Goal: Information Seeking & Learning: Find specific page/section

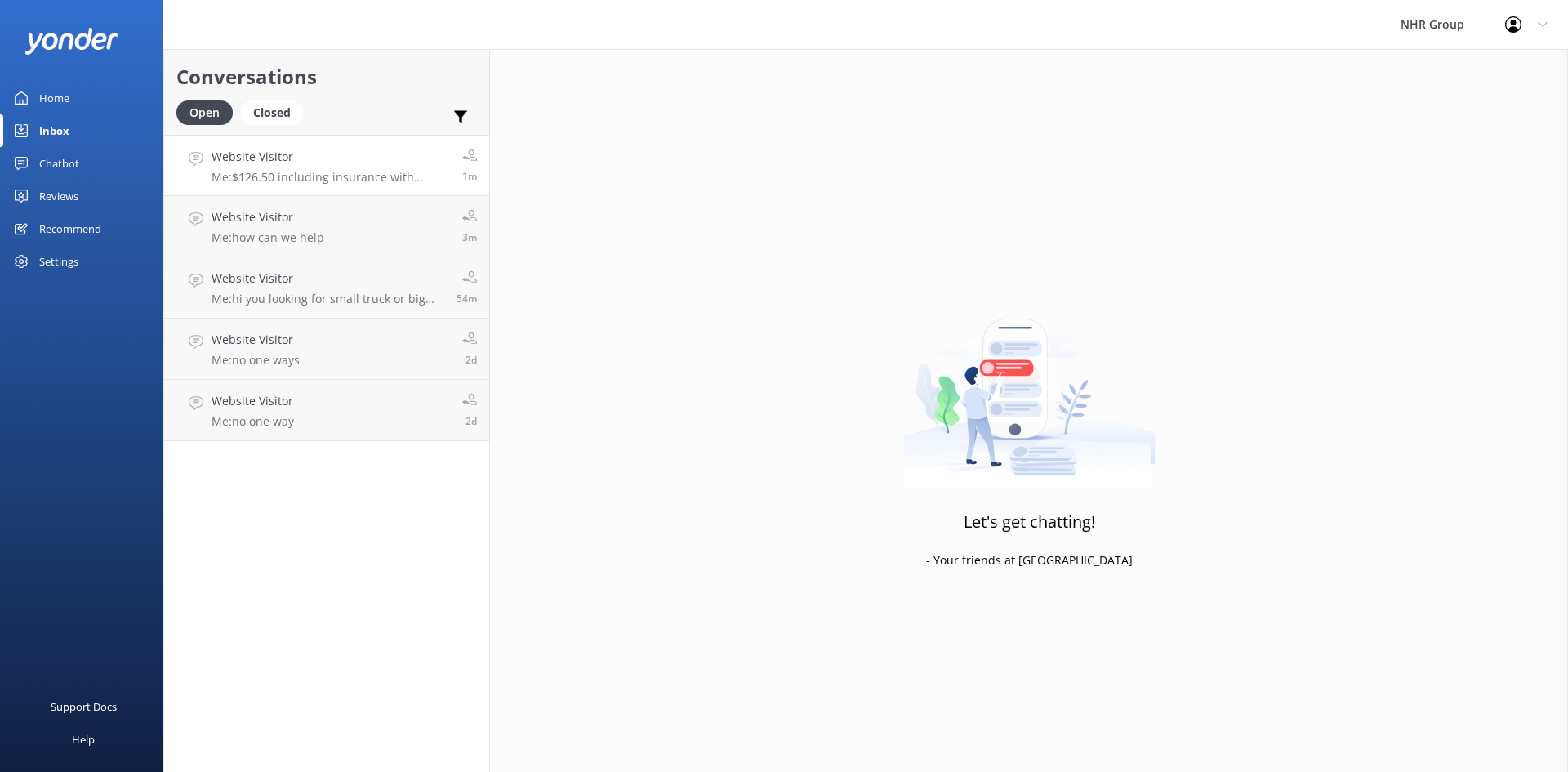
click at [300, 178] on p "Me: $126.50 including insurance with standard excess $3000 + unlimited kms and …" at bounding box center [331, 178] width 238 height 15
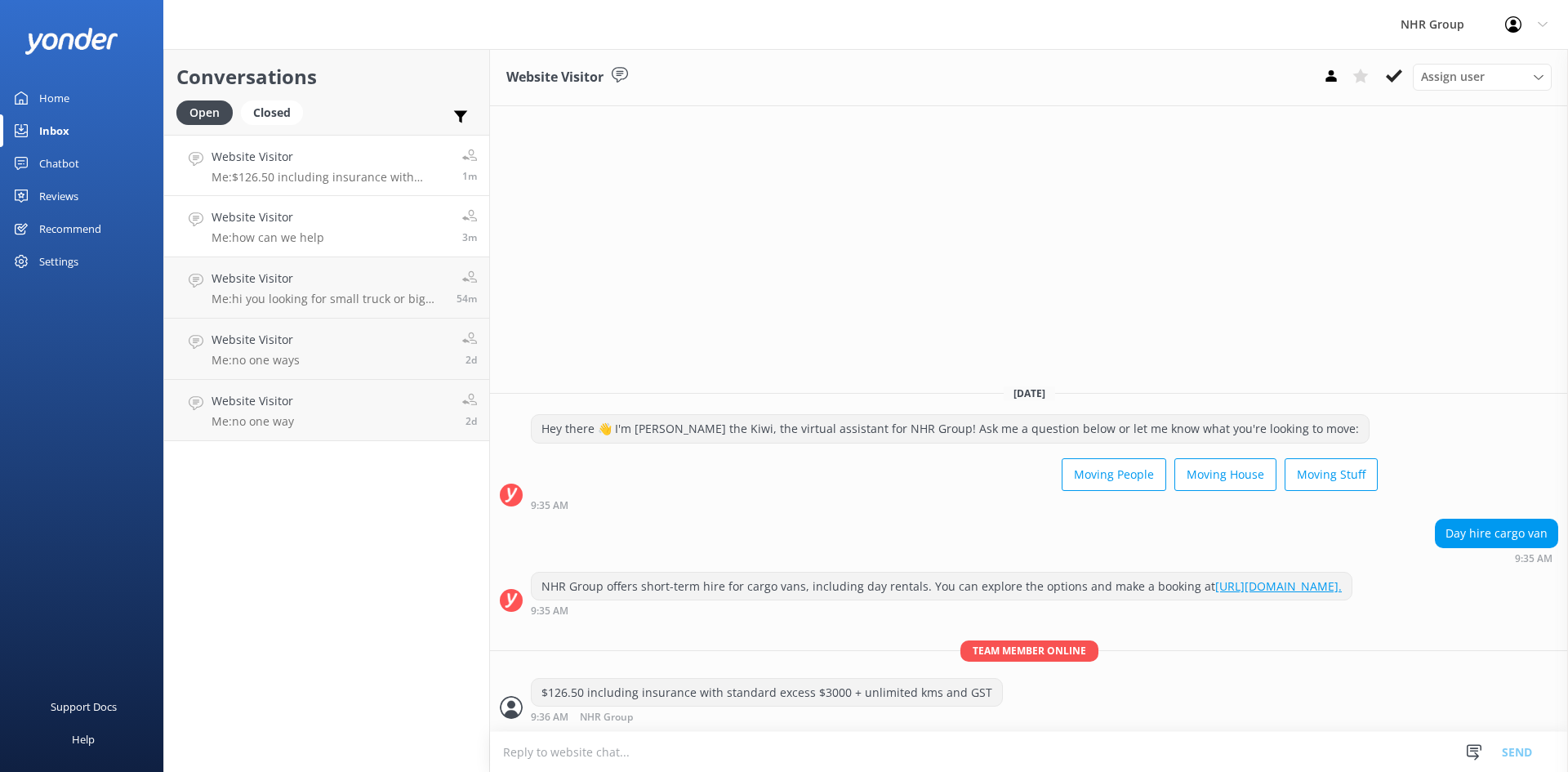
click at [313, 224] on h4 "Website Visitor" at bounding box center [268, 217] width 113 height 18
click at [309, 307] on link "Website Visitor Me: hi you looking for small truck or big one.+ 54m" at bounding box center [327, 287] width 325 height 61
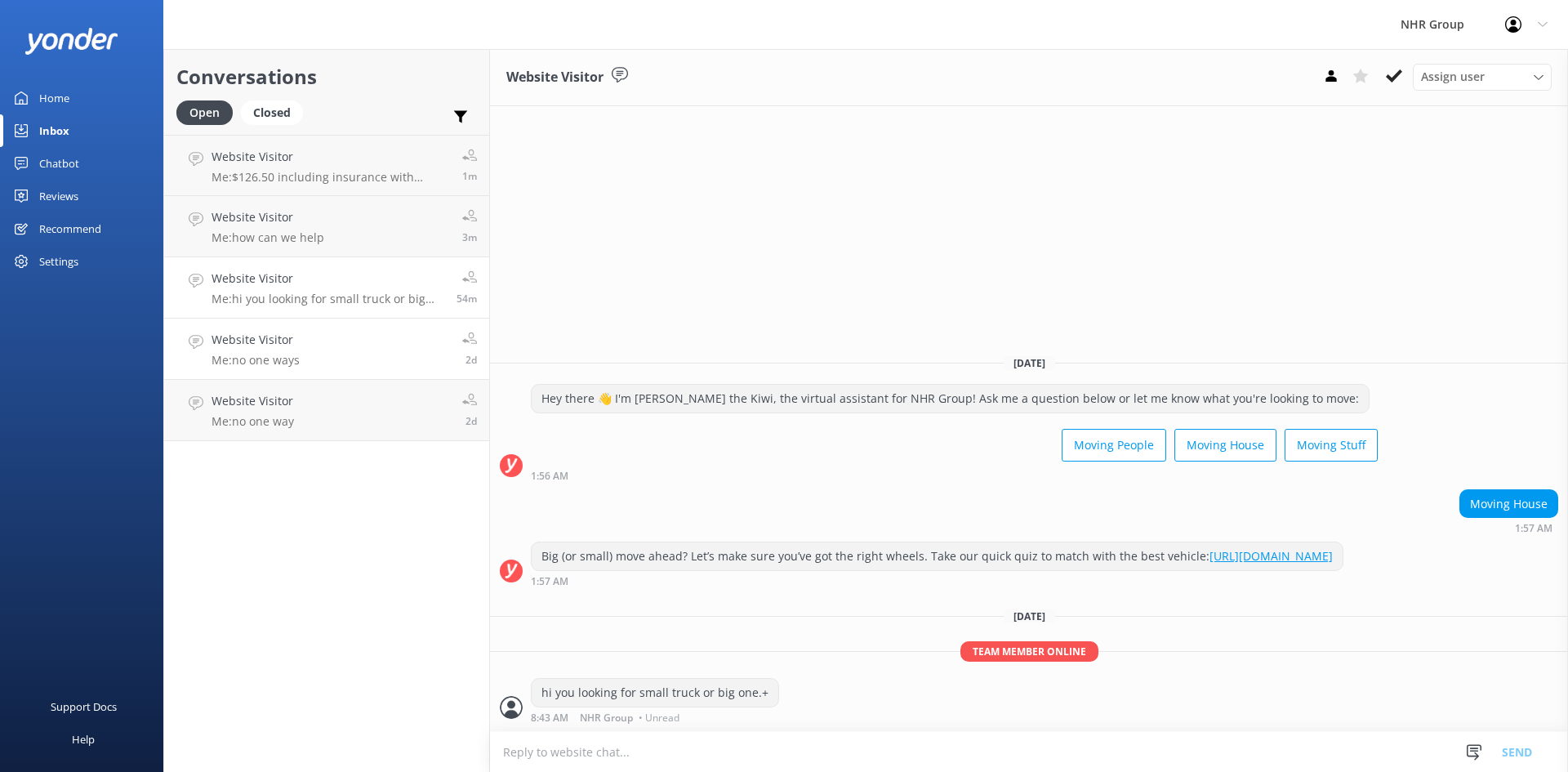
click at [312, 354] on link "Website Visitor Me: no one ways 2d" at bounding box center [327, 348] width 325 height 61
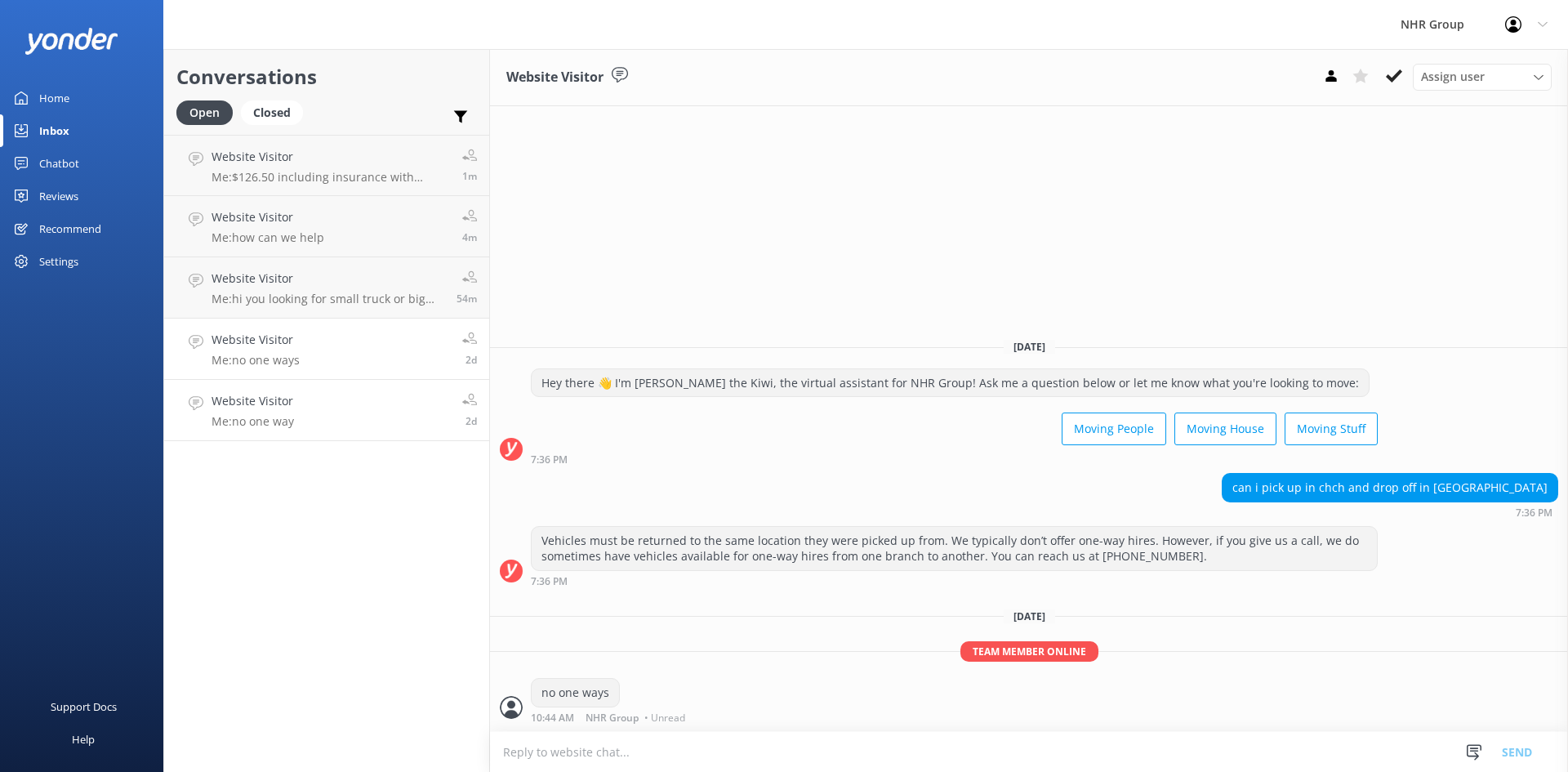
click at [348, 415] on link "Website Visitor Me: no one way 2d" at bounding box center [327, 410] width 325 height 61
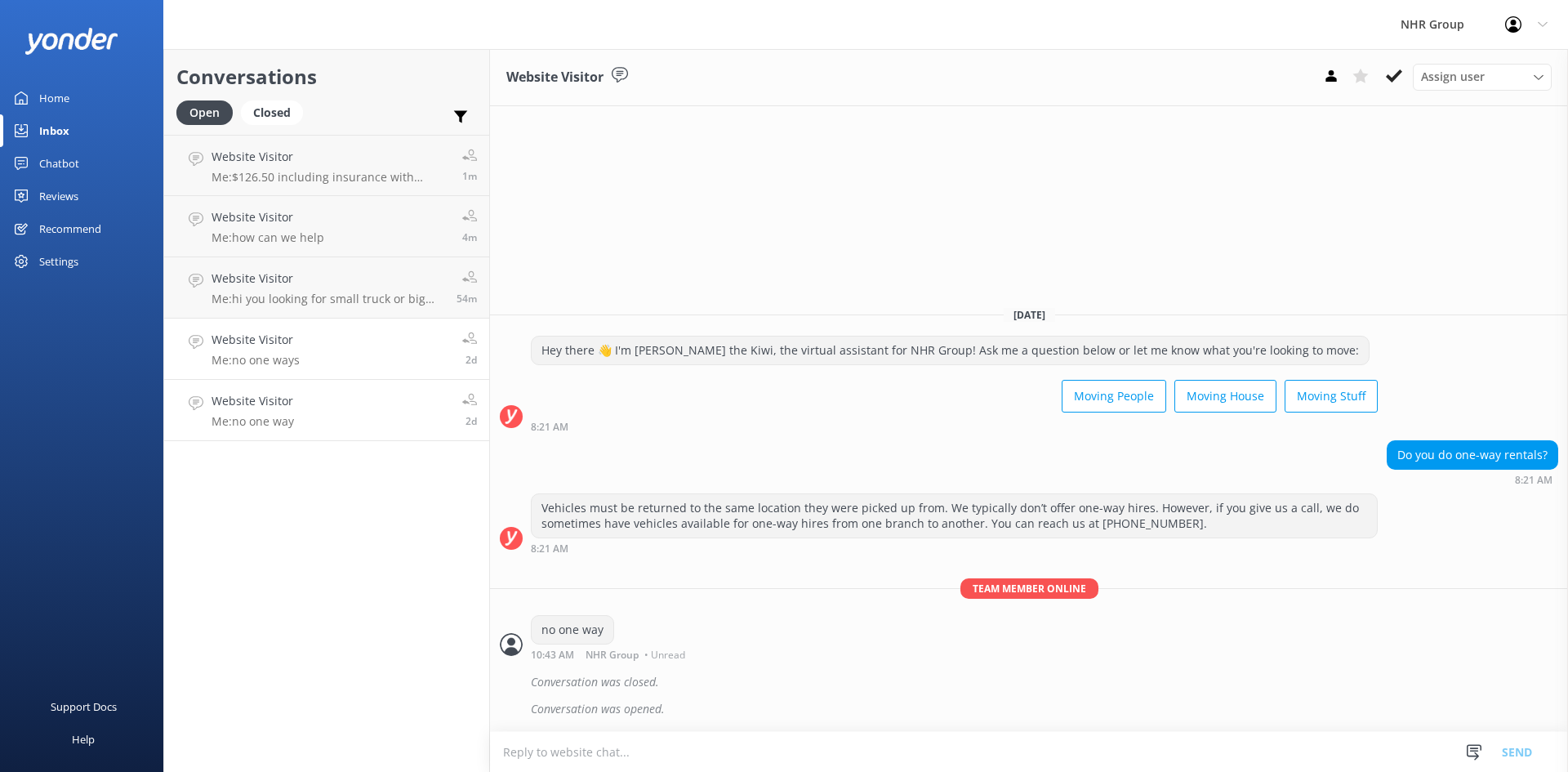
click at [329, 348] on link "Website Visitor Me: no one ways 2d" at bounding box center [327, 348] width 325 height 61
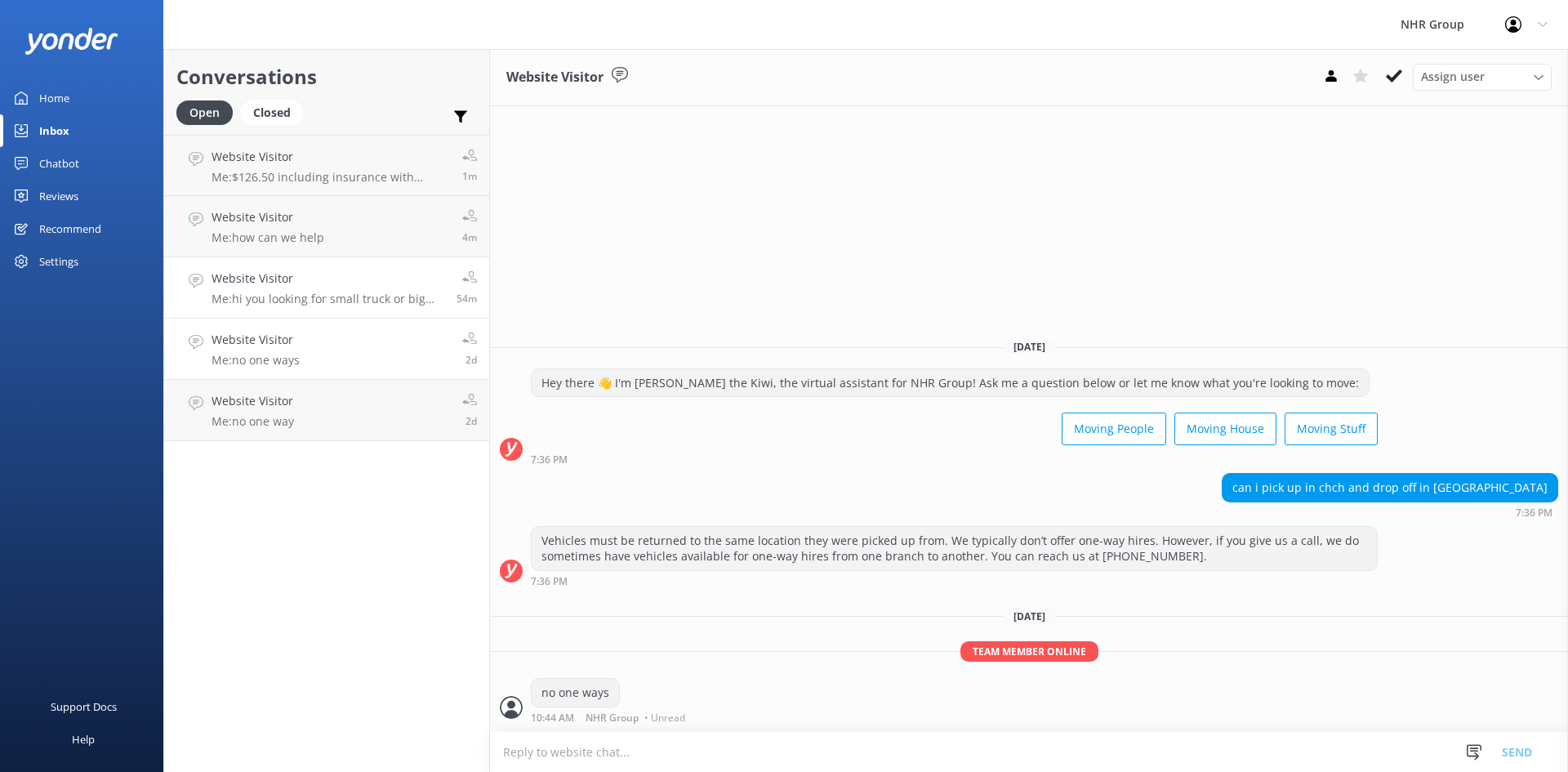
click at [337, 296] on p "Me: hi you looking for small truck or big one.+" at bounding box center [328, 300] width 233 height 15
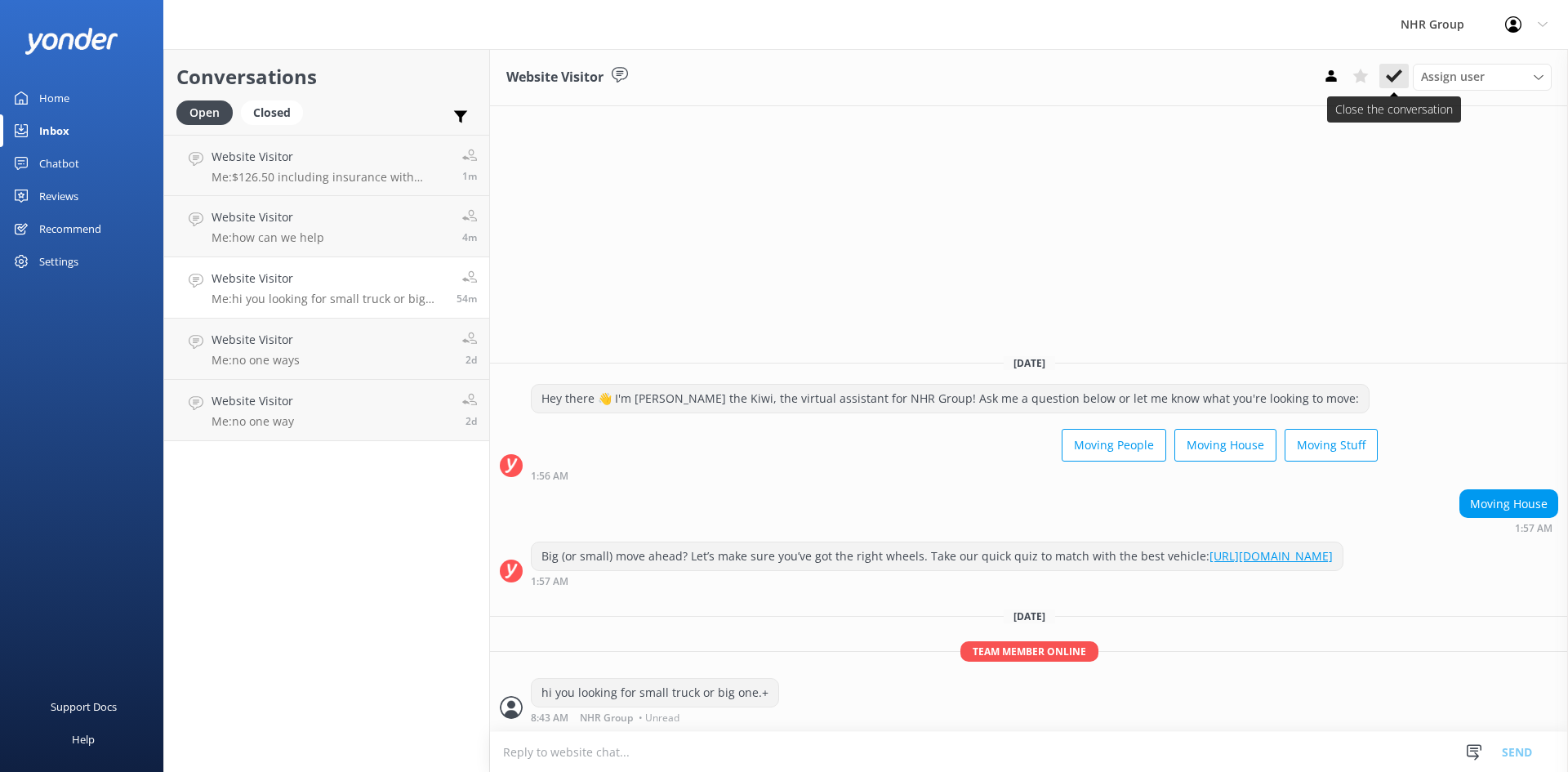
click at [1392, 73] on icon at bounding box center [1393, 75] width 16 height 16
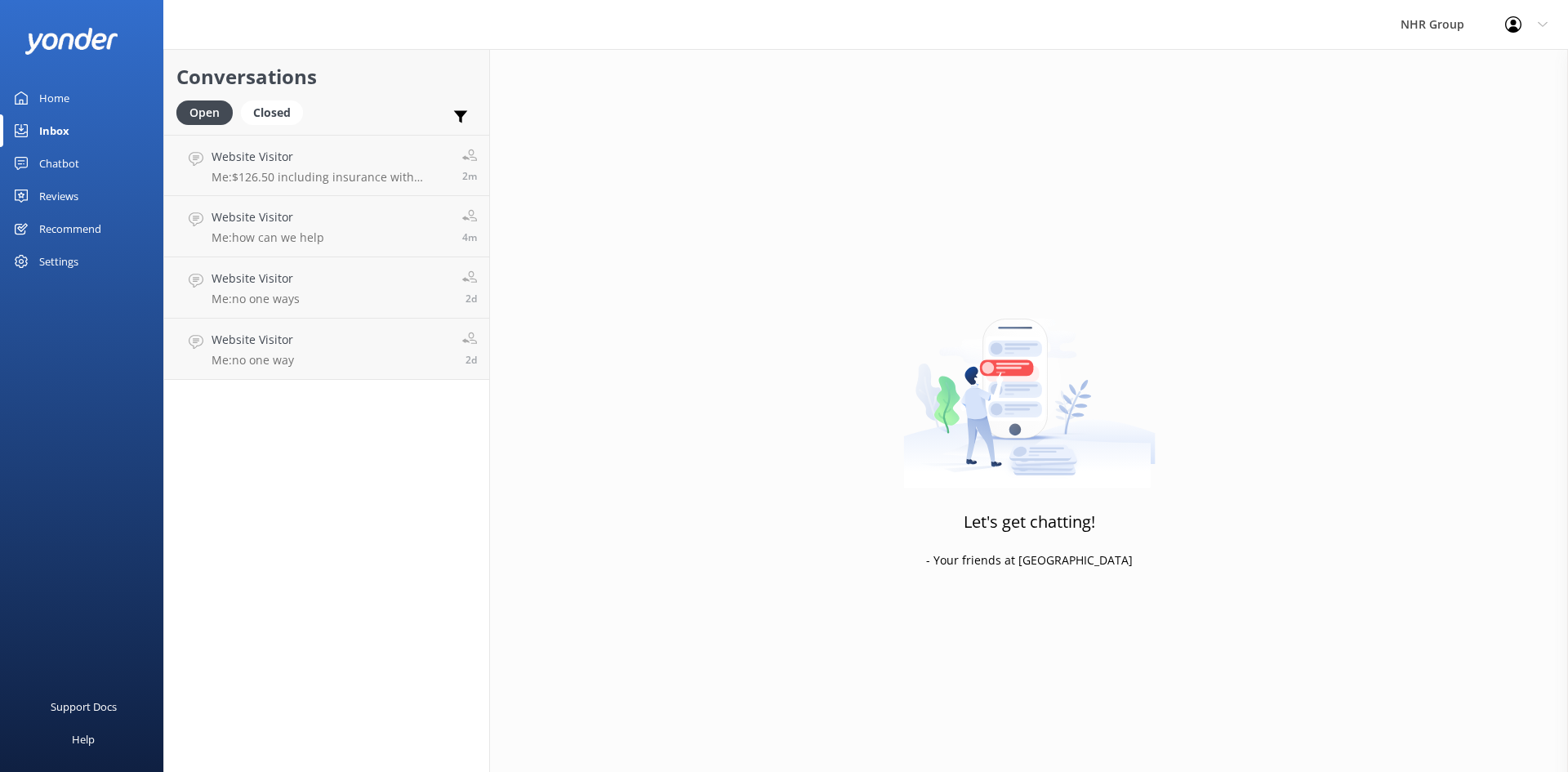
click at [77, 99] on link "Home" at bounding box center [82, 98] width 163 height 33
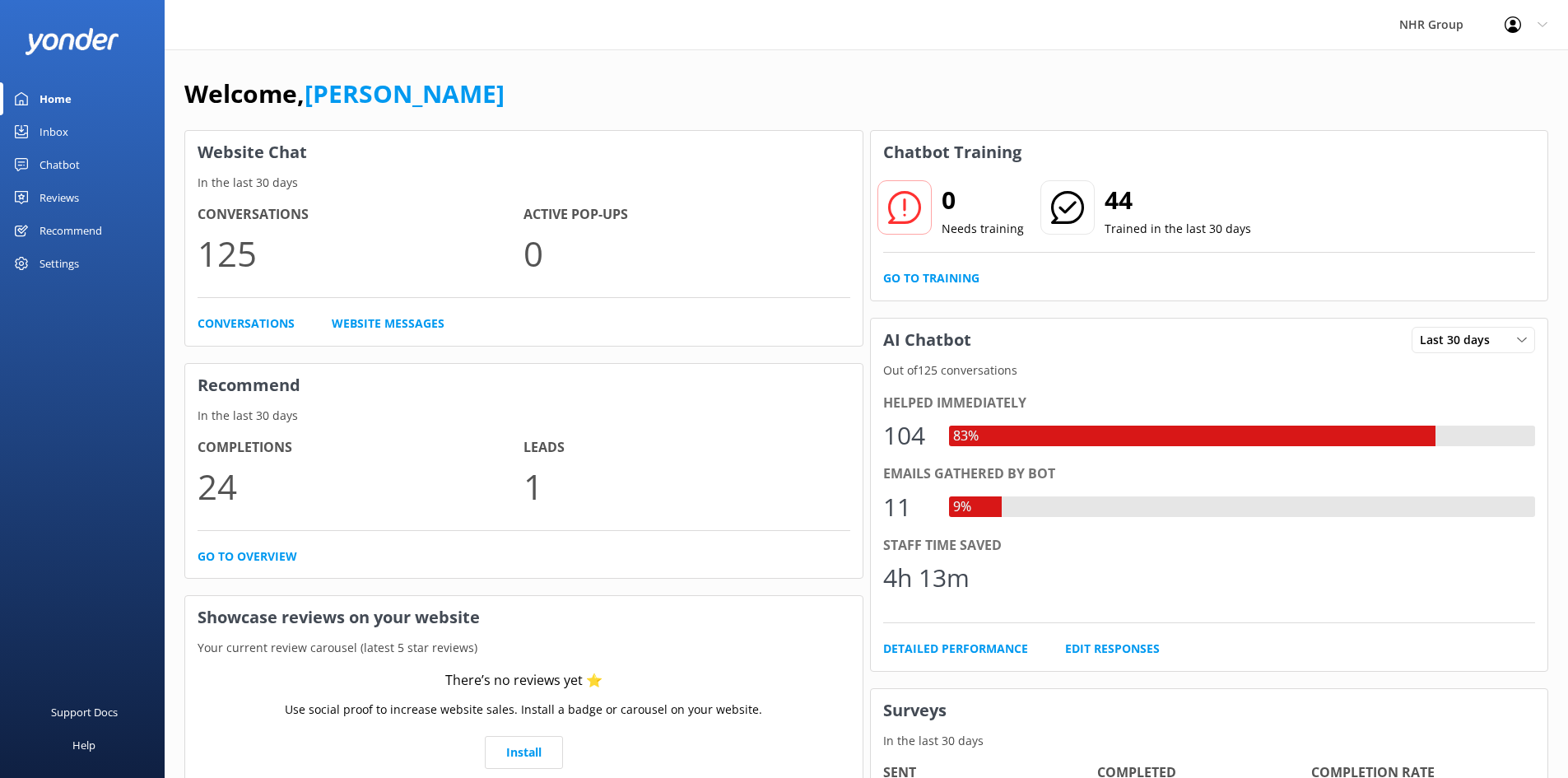
click at [56, 131] on div "Inbox" at bounding box center [54, 132] width 28 height 33
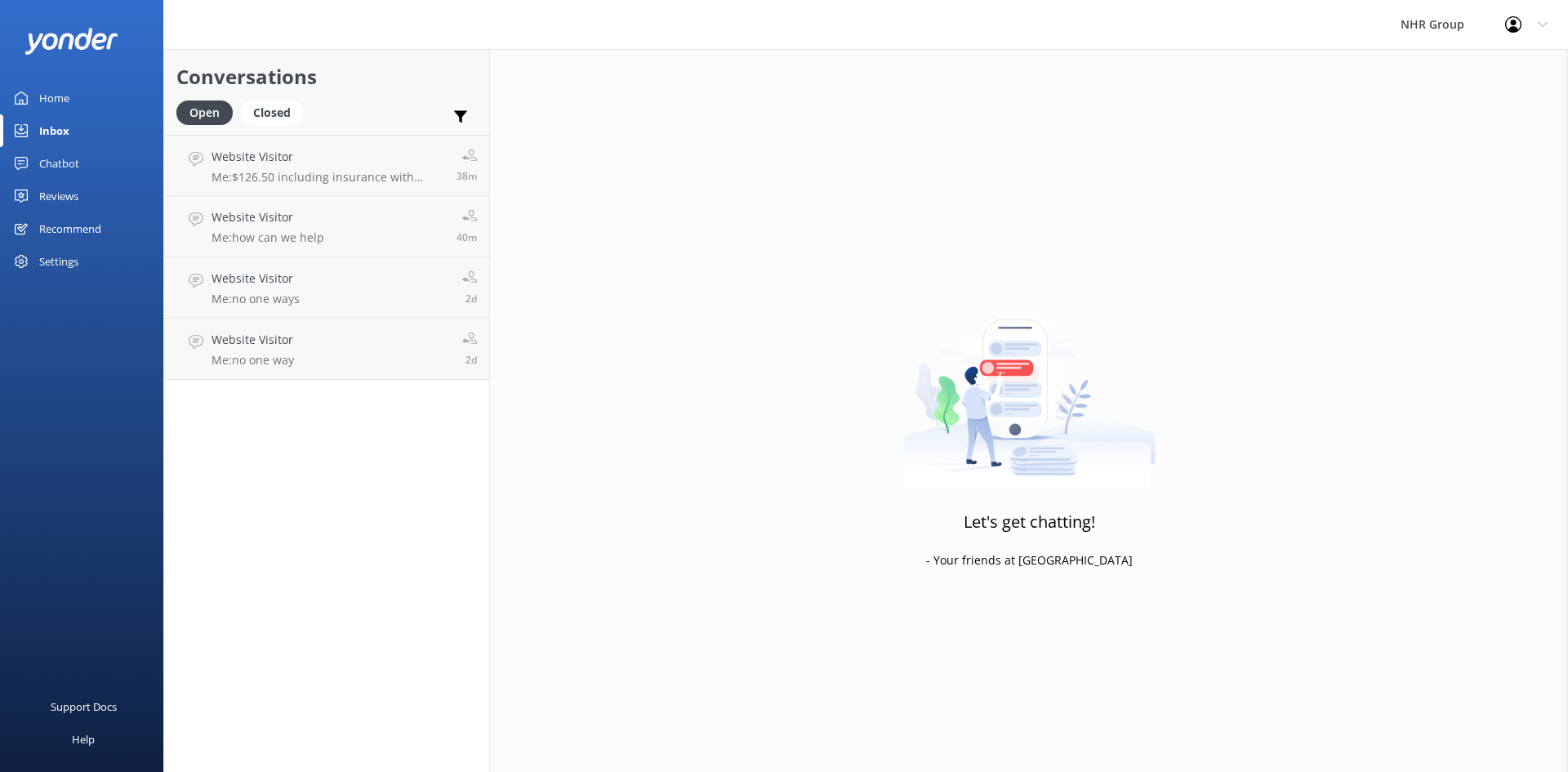
click at [64, 166] on div "Chatbot" at bounding box center [59, 163] width 40 height 33
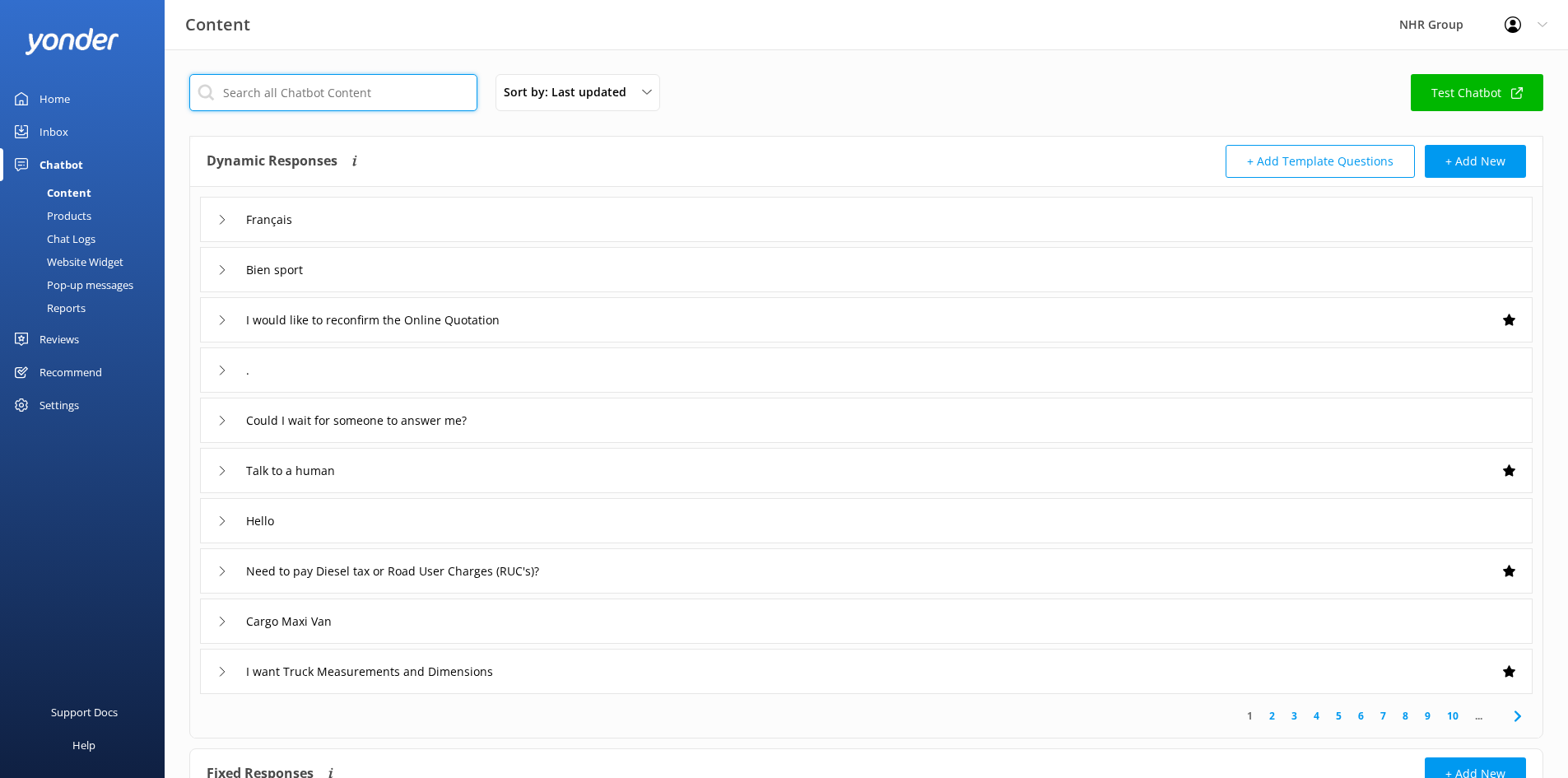
click at [397, 98] on input "text" at bounding box center [333, 92] width 289 height 37
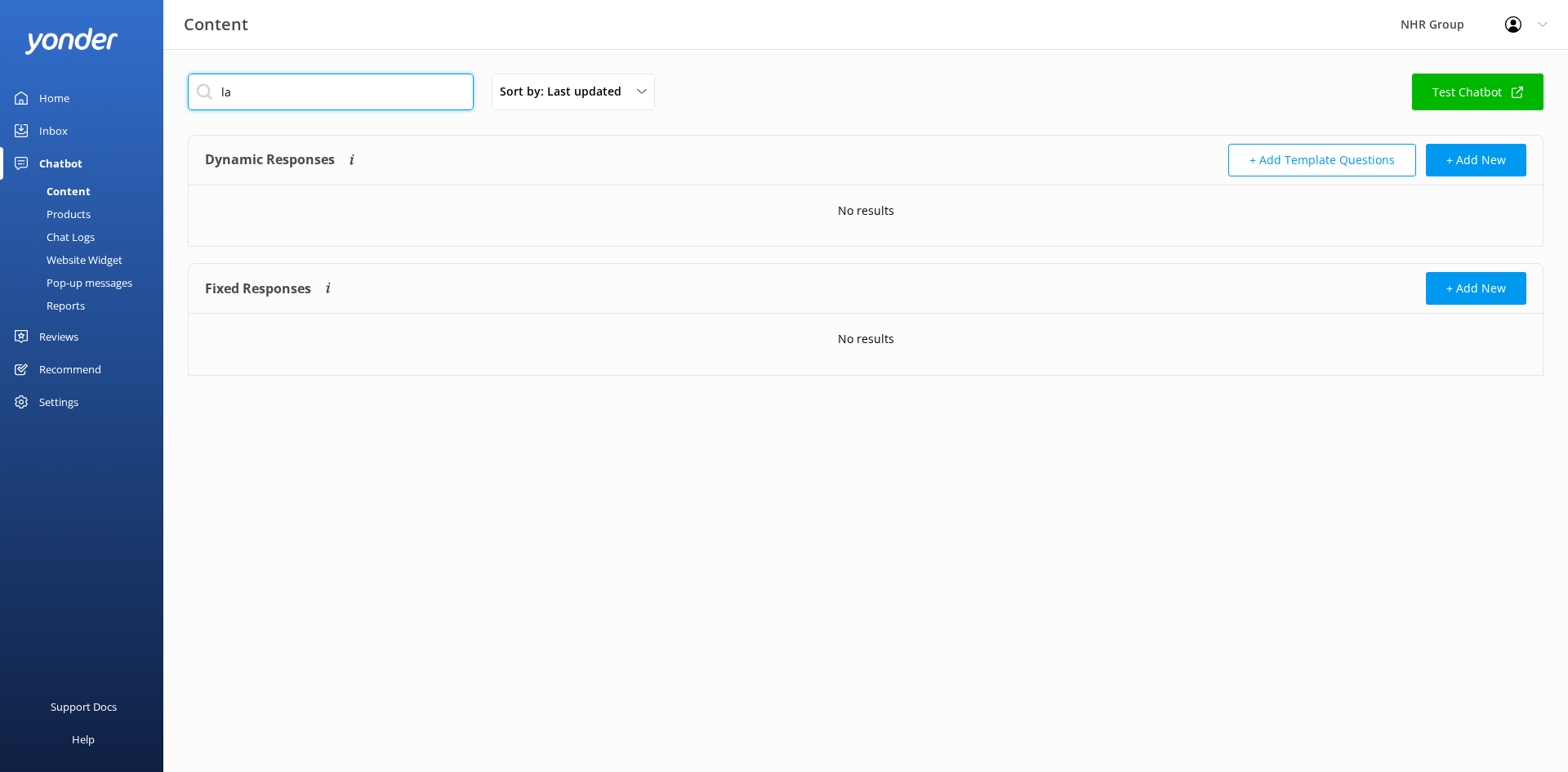
type input "l"
type input "p"
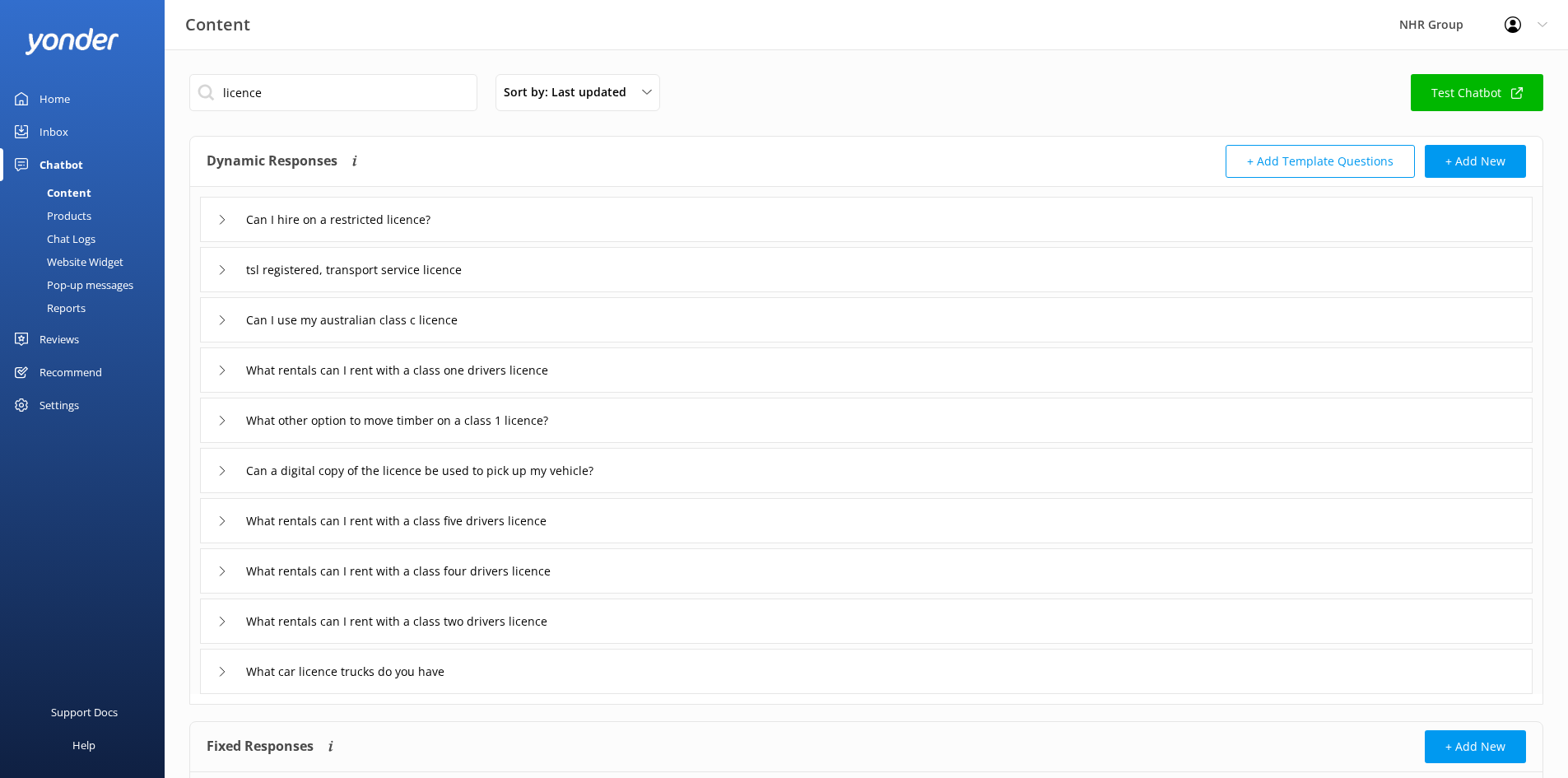
click at [552, 265] on div "tsl registered, transport service licence" at bounding box center [866, 270] width 1333 height 45
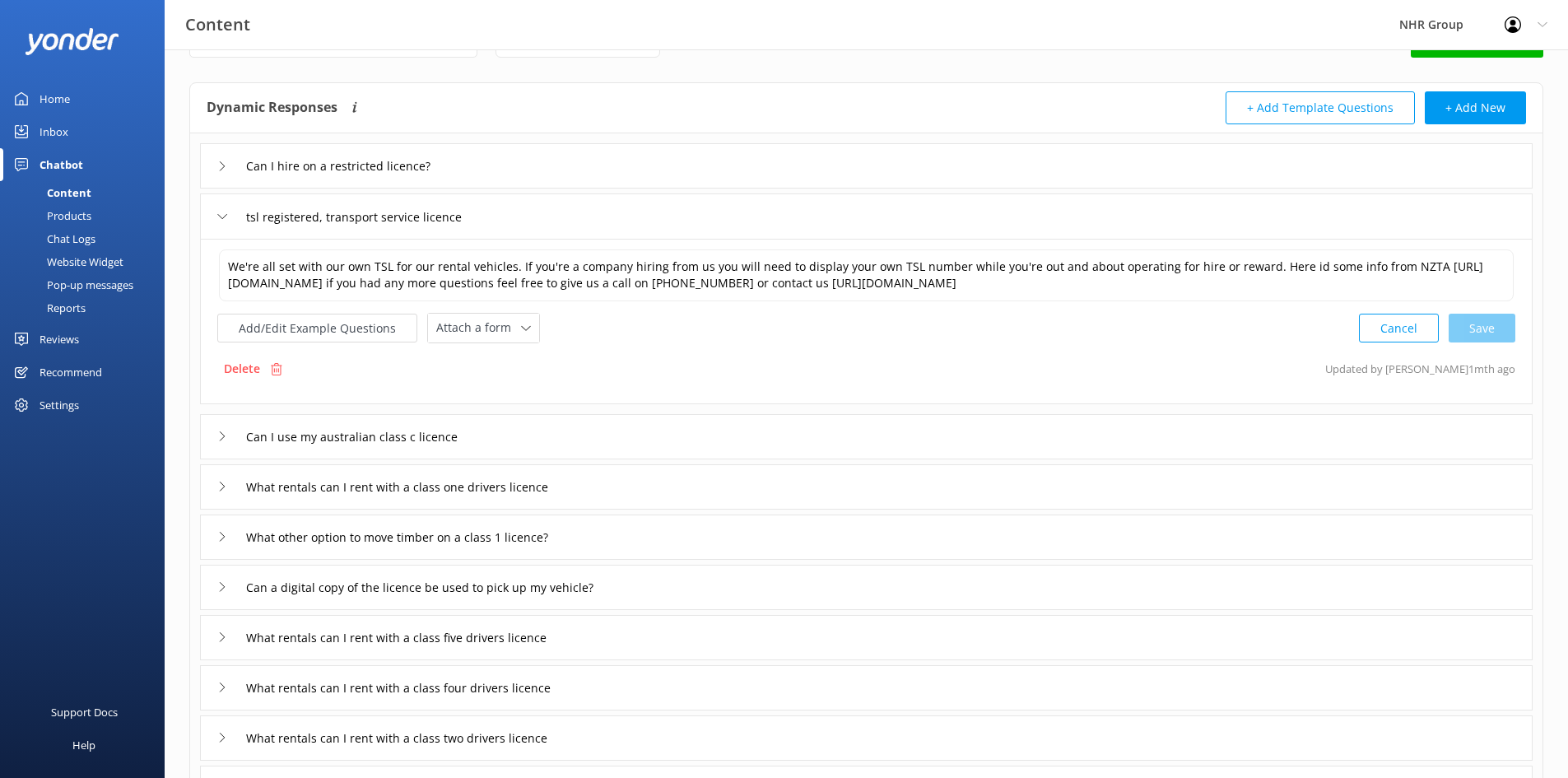
scroll to position [82, 0]
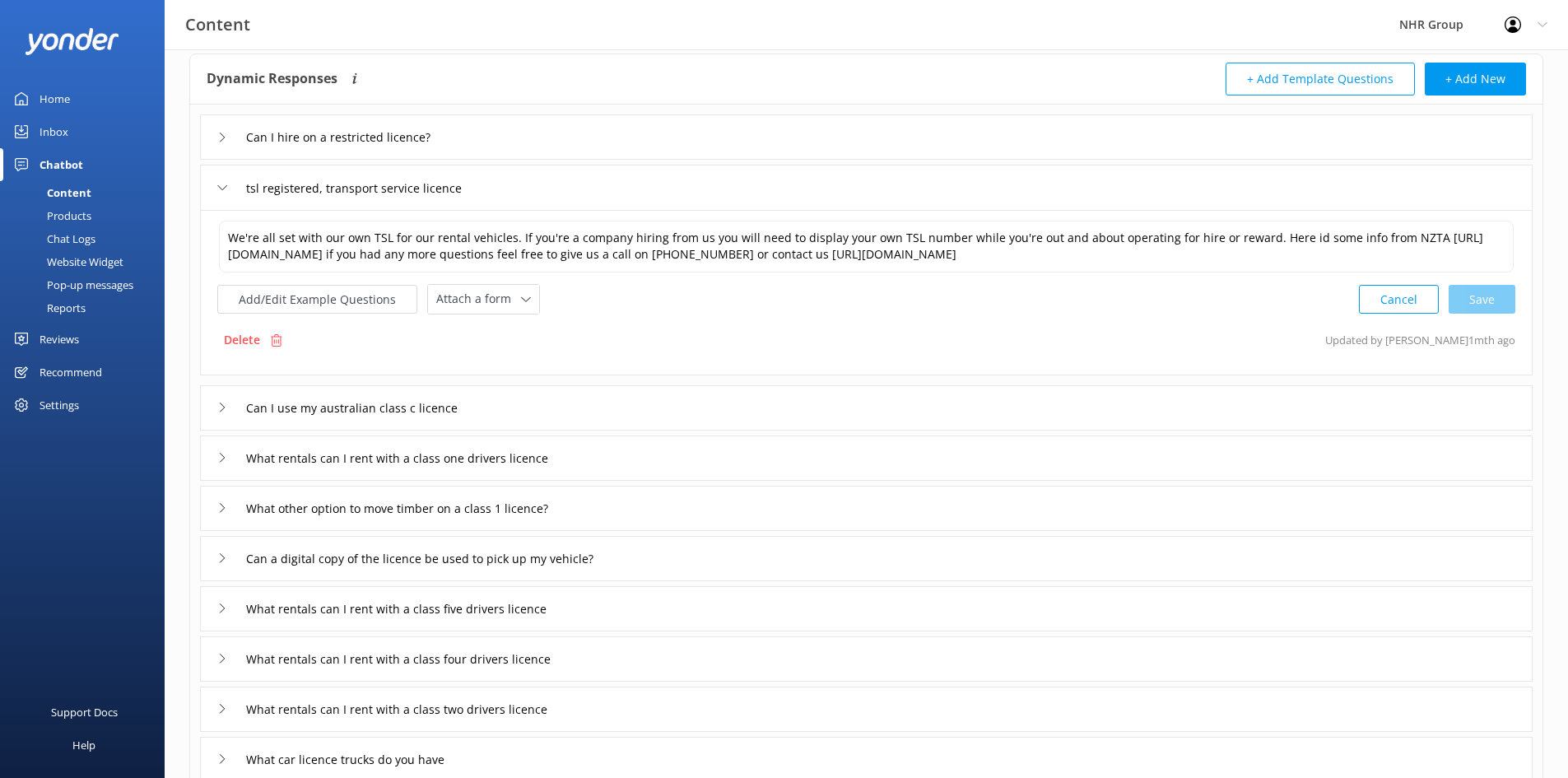
click at [594, 181] on div "tsl registered, transport service licence" at bounding box center [866, 187] width 1333 height 45
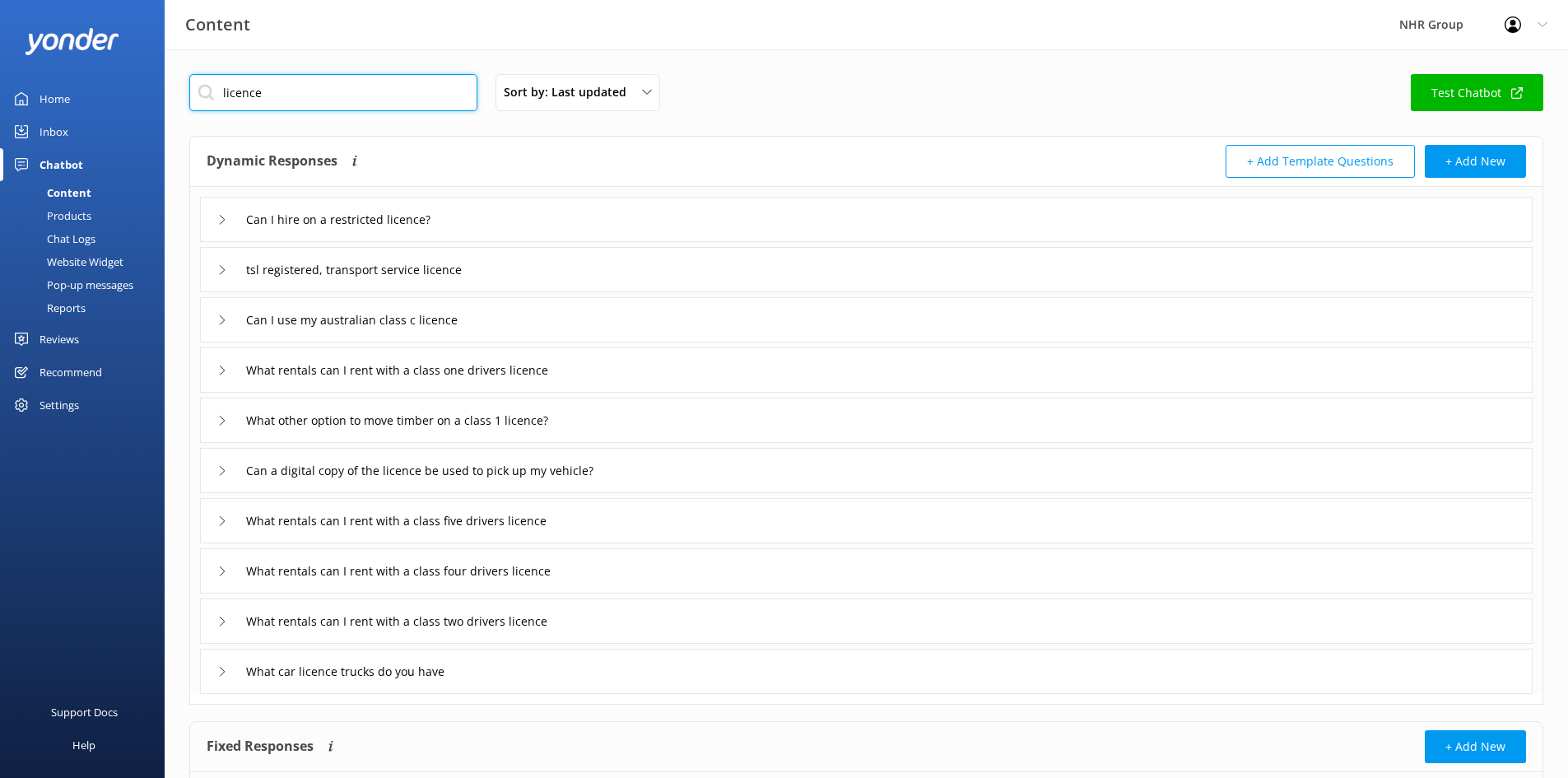
drag, startPoint x: 306, startPoint y: 95, endPoint x: 127, endPoint y: 87, distance: 179.2
click at [128, 87] on div "Content NHR Group Profile Settings Logout Home Inbox Chatbot Content Products C…" at bounding box center [784, 466] width 1568 height 834
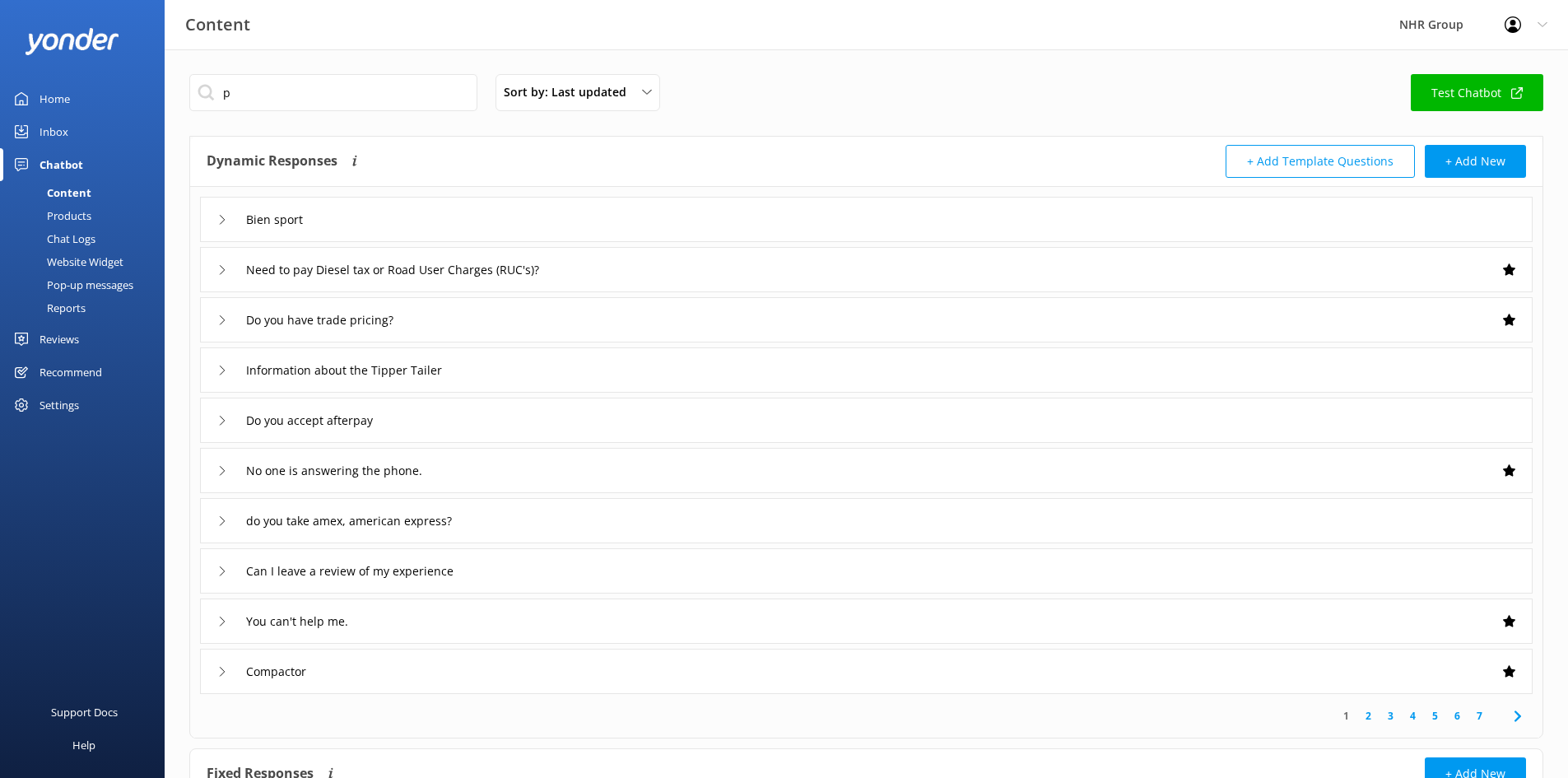
click at [803, 80] on div "p Sort by: Last updated Title (A-Z) Last updated Test Chatbot" at bounding box center [866, 97] width 1354 height 47
click at [292, 84] on input "p" at bounding box center [333, 92] width 289 height 37
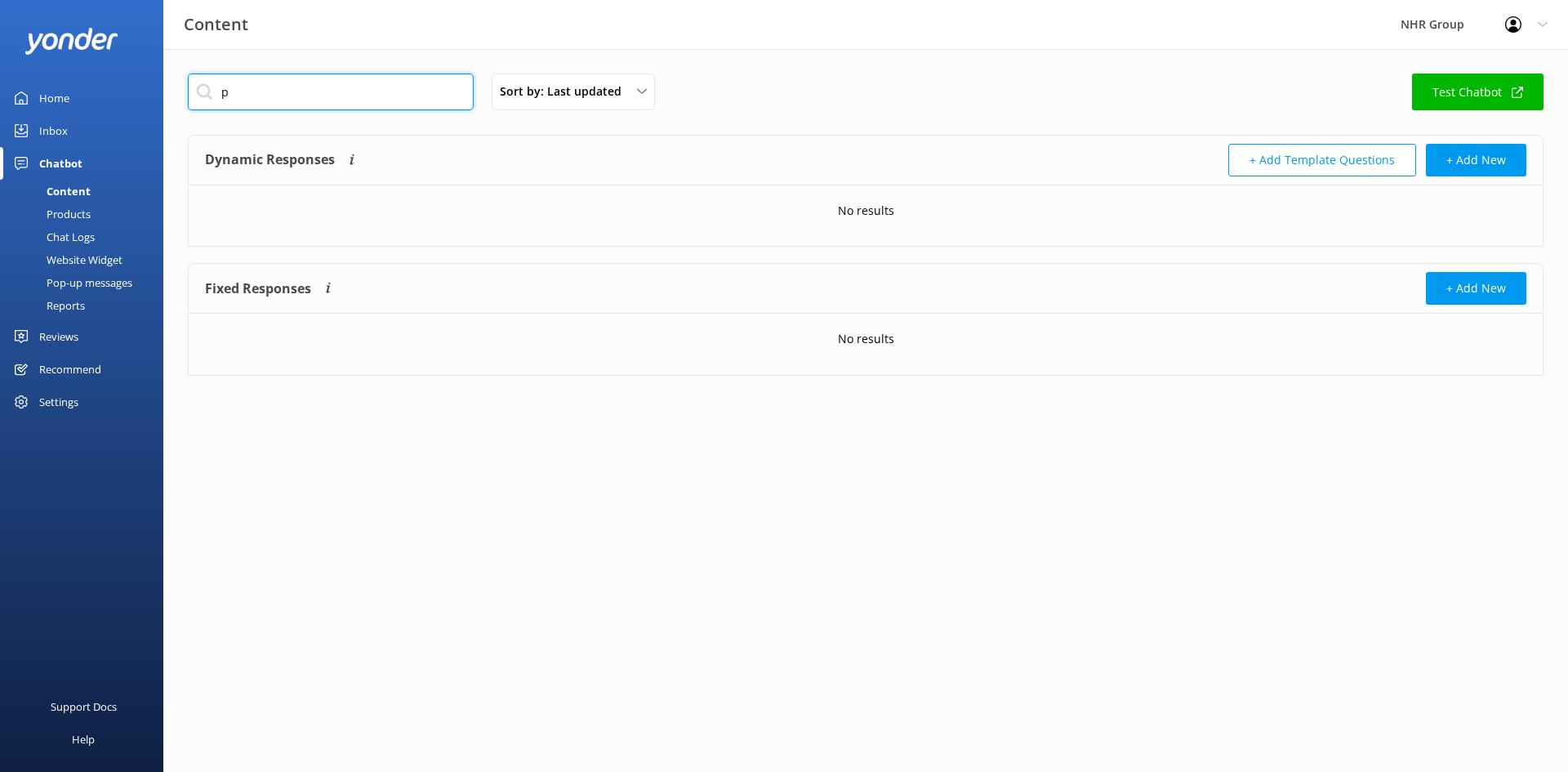
type input "p"
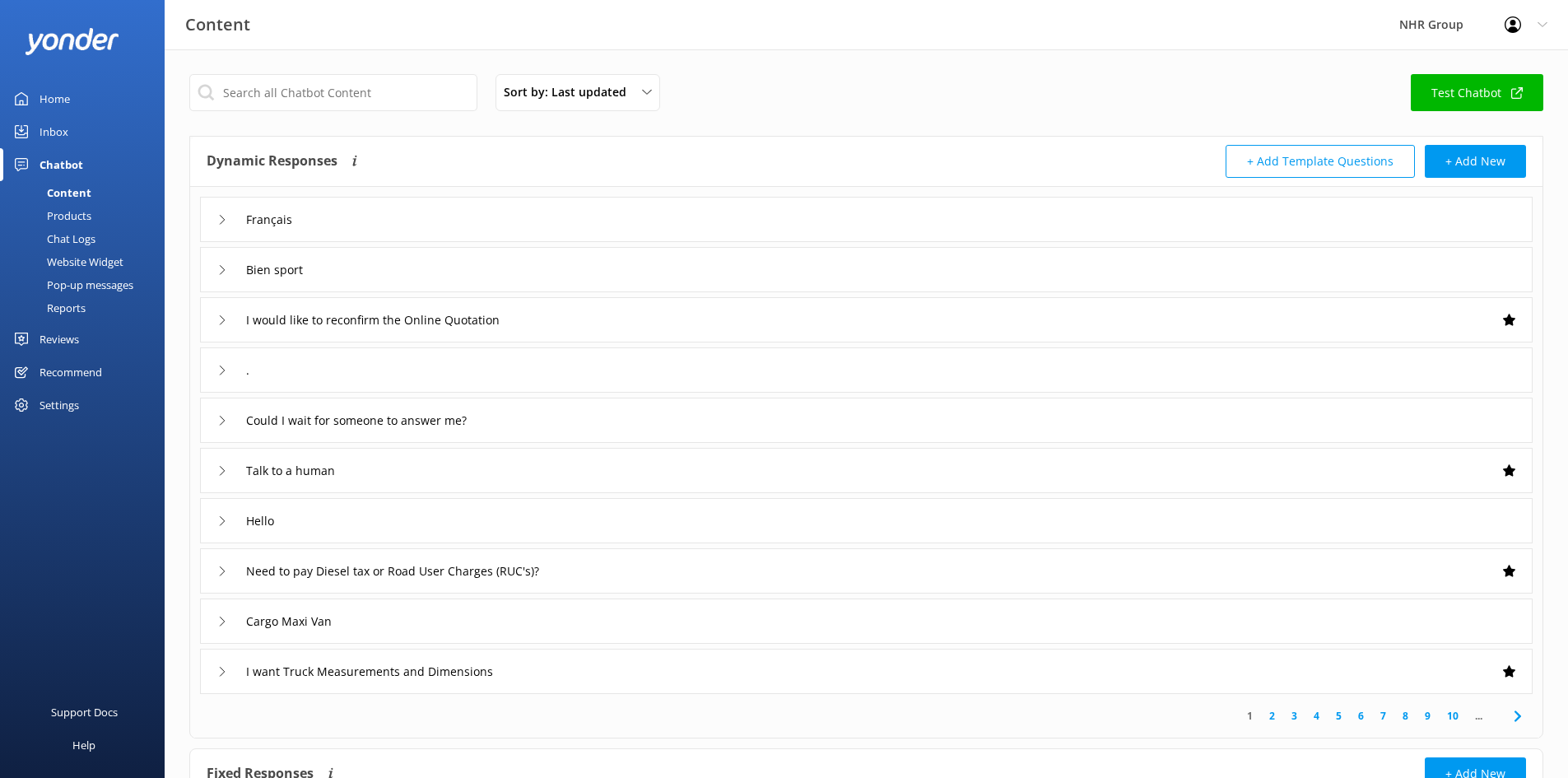
click at [816, 73] on div "Sort by: Last updated Title (A-Z) Last updated Test Chatbot Dynamic Responses T…" at bounding box center [866, 532] width 1403 height 966
click at [59, 126] on div "Inbox" at bounding box center [54, 132] width 28 height 33
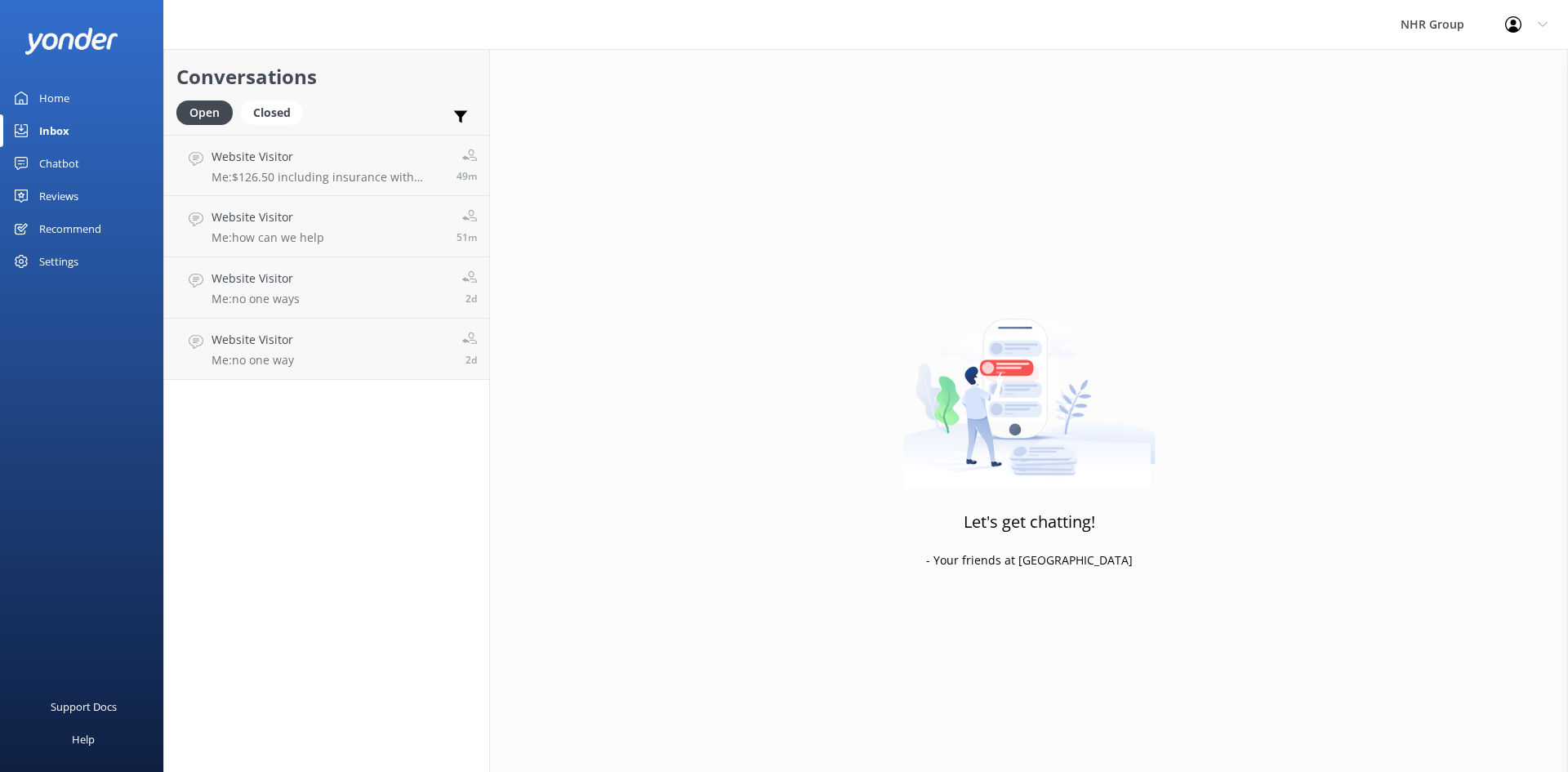
click at [329, 486] on div "Conversations Open Closed Important Assigned to me Unassigned Website Visitor M…" at bounding box center [327, 410] width 327 height 723
drag, startPoint x: 425, startPoint y: 584, endPoint x: 425, endPoint y: 575, distance: 9.0
click at [425, 584] on div "Conversations Open Closed Important Assigned to me Unassigned Website Visitor M…" at bounding box center [327, 410] width 327 height 723
